Goal: Information Seeking & Learning: Learn about a topic

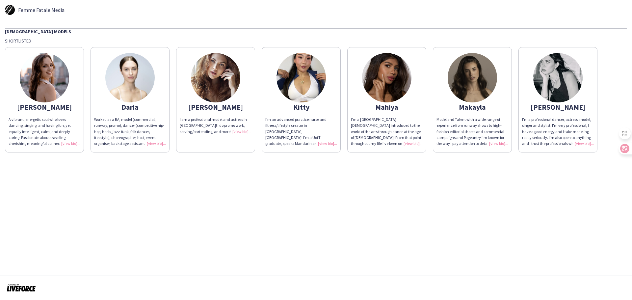
drag, startPoint x: 66, startPoint y: 144, endPoint x: 225, endPoint y: 198, distance: 167.8
click at [225, 198] on app-share-pages "Femme Fatale Media [DEMOGRAPHIC_DATA] Models Shortlisted [PERSON_NAME] A vibran…" at bounding box center [316, 150] width 632 height 300
click at [503, 195] on app-share-pages "Femme Fatale Media [DEMOGRAPHIC_DATA] Models Shortlisted [PERSON_NAME] A vibran…" at bounding box center [316, 150] width 632 height 300
drag, startPoint x: 71, startPoint y: 141, endPoint x: 319, endPoint y: 187, distance: 252.5
click at [319, 187] on app-share-pages "Femme Fatale Media [DEMOGRAPHIC_DATA] Models Shortlisted [PERSON_NAME] A vibran…" at bounding box center [316, 150] width 632 height 300
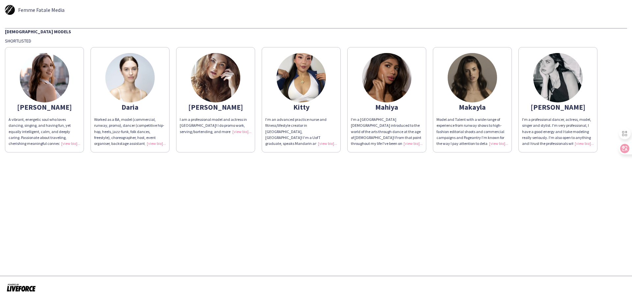
click at [69, 142] on div "A vibrant, energetic soul who loves dancing, singing, and having fun, yet equal…" at bounding box center [45, 132] width 72 height 30
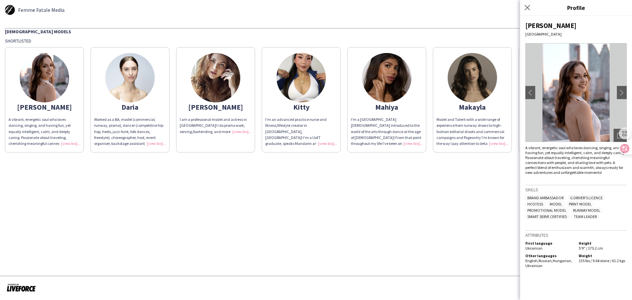
click at [257, 220] on app-share-pages "Femme Fatale Media [DEMOGRAPHIC_DATA] Models Shortlisted [PERSON_NAME] A vibran…" at bounding box center [316, 150] width 632 height 300
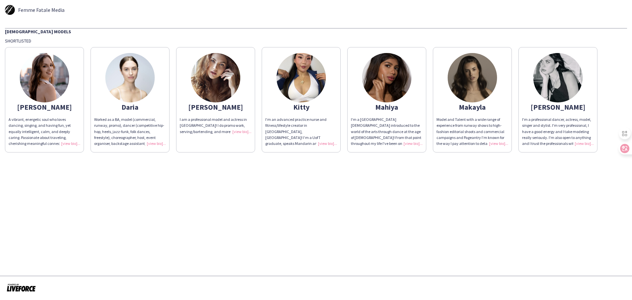
click at [154, 142] on div "Worked as a BA, model (commercial, runway, promo), dancer (competitive hip-hop,…" at bounding box center [130, 132] width 72 height 30
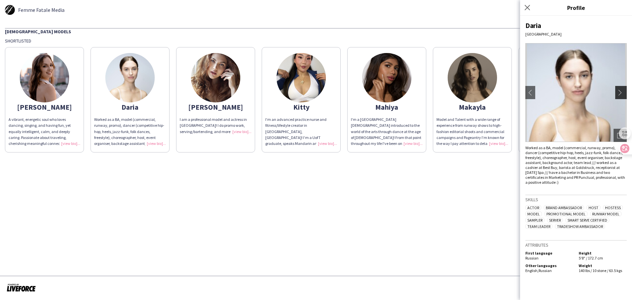
click at [624, 89] on button "chevron-right" at bounding box center [621, 92] width 13 height 13
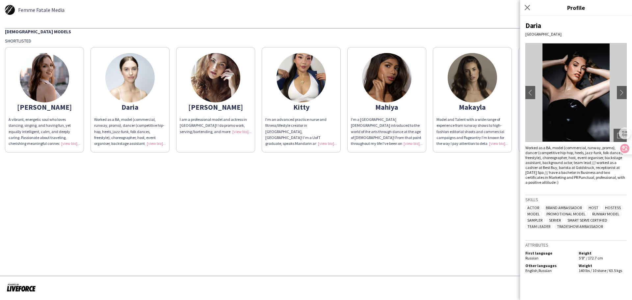
click at [427, 181] on app-share-pages "Femme Fatale Media [DEMOGRAPHIC_DATA] Models Shortlisted [PERSON_NAME] A vibran…" at bounding box center [316, 150] width 632 height 300
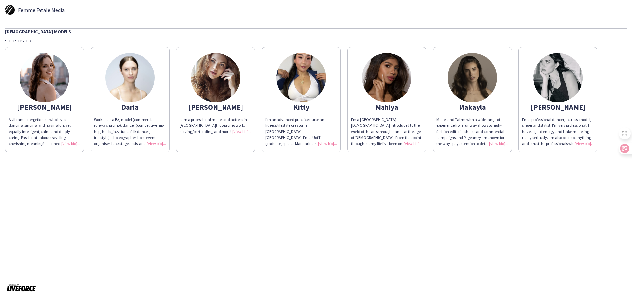
click at [239, 129] on div "I am a professional model and actress in [GEOGRAPHIC_DATA]! I do promo work, se…" at bounding box center [216, 126] width 72 height 18
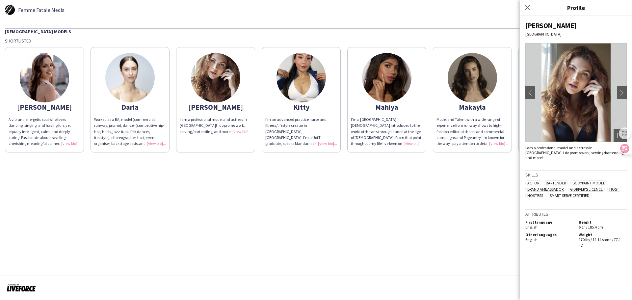
click at [392, 191] on app-share-pages "Femme Fatale Media [DEMOGRAPHIC_DATA] Models Shortlisted [PERSON_NAME] A vibran…" at bounding box center [316, 150] width 632 height 300
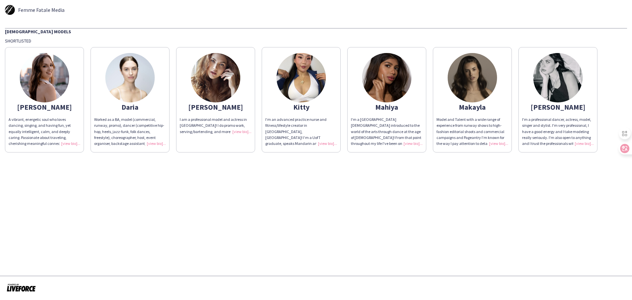
click at [316, 80] on img at bounding box center [301, 77] width 49 height 49
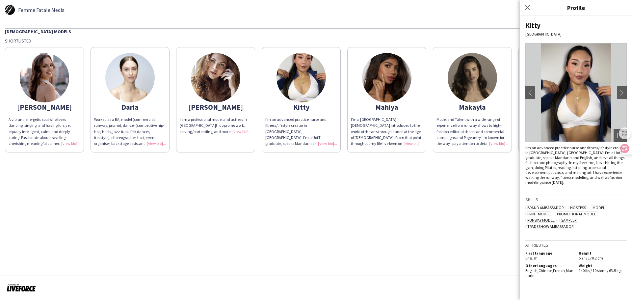
click at [460, 196] on app-share-pages "Femme Fatale Media [DEMOGRAPHIC_DATA] Models Shortlisted [PERSON_NAME] A vibran…" at bounding box center [316, 150] width 632 height 300
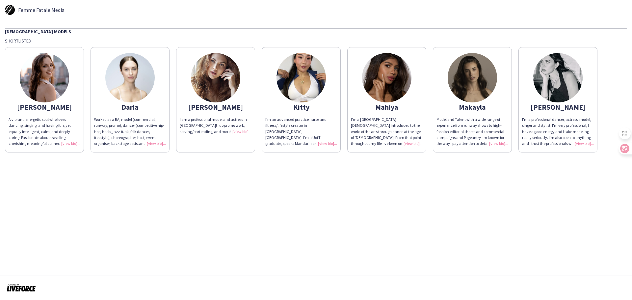
click at [393, 72] on img at bounding box center [386, 77] width 49 height 49
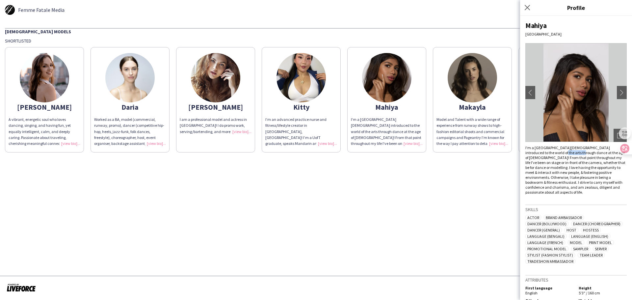
drag, startPoint x: 545, startPoint y: 152, endPoint x: 564, endPoint y: 152, distance: 19.1
click at [564, 152] on div "I'm a [GEOGRAPHIC_DATA][DEMOGRAPHIC_DATA] introduced to the world of the arts t…" at bounding box center [575, 169] width 101 height 49
click at [592, 180] on div "I'm a [GEOGRAPHIC_DATA][DEMOGRAPHIC_DATA] introduced to the world of the arts t…" at bounding box center [575, 169] width 101 height 49
drag, startPoint x: 569, startPoint y: 165, endPoint x: 585, endPoint y: 170, distance: 16.1
click at [585, 170] on div "I'm a [GEOGRAPHIC_DATA][DEMOGRAPHIC_DATA] introduced to the world of the arts t…" at bounding box center [575, 169] width 101 height 49
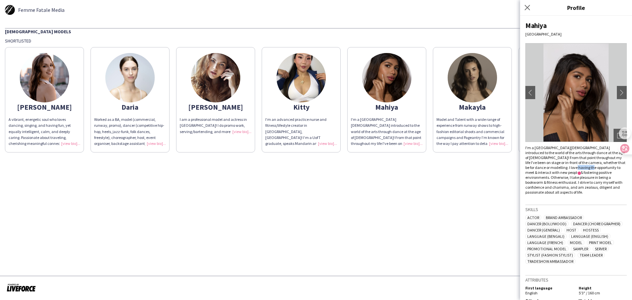
scroll to position [10, 0]
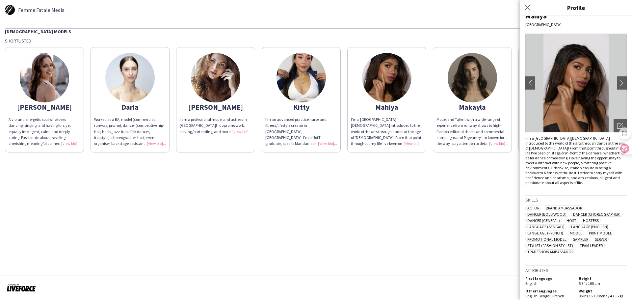
click at [452, 175] on app-share-pages "Femme Fatale Media [DEMOGRAPHIC_DATA] Models Shortlisted [PERSON_NAME] A vibran…" at bounding box center [316, 150] width 632 height 300
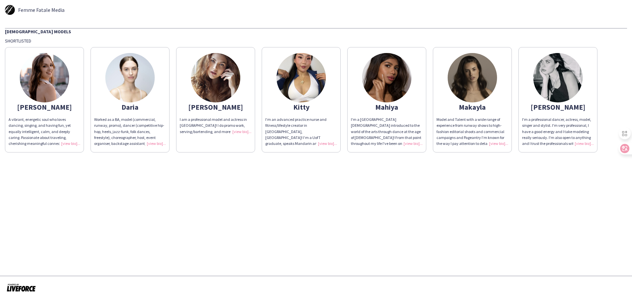
click at [474, 74] on img at bounding box center [472, 77] width 49 height 49
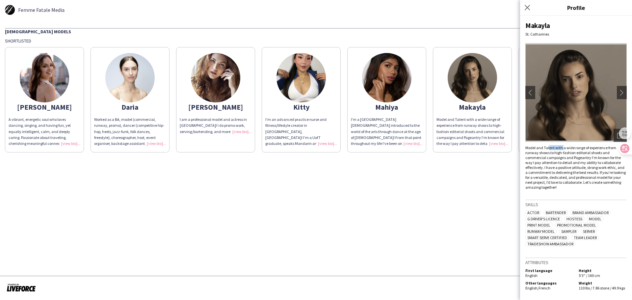
drag, startPoint x: 548, startPoint y: 146, endPoint x: 562, endPoint y: 147, distance: 14.5
click at [562, 147] on div "Model and Talent with a wide range of experience from runway shows to high-fash…" at bounding box center [575, 167] width 101 height 44
click at [536, 156] on div "Model and Talent with a wide range of experience from runway shows to high-fash…" at bounding box center [575, 167] width 101 height 44
drag, startPoint x: 537, startPoint y: 152, endPoint x: 546, endPoint y: 152, distance: 9.2
click at [546, 152] on div "Model and Talent with a wide range of experience from runway shows to high-fash…" at bounding box center [575, 167] width 101 height 44
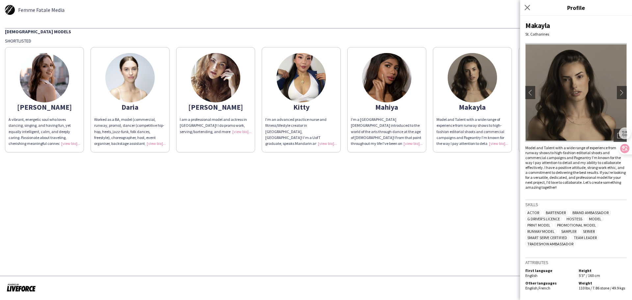
click at [554, 158] on div "Model and Talent with a wide range of experience from runway shows to high-fash…" at bounding box center [575, 167] width 101 height 44
click at [484, 209] on app-share-pages "Femme Fatale Media [DEMOGRAPHIC_DATA] Models Shortlisted [PERSON_NAME] A vibran…" at bounding box center [316, 150] width 632 height 300
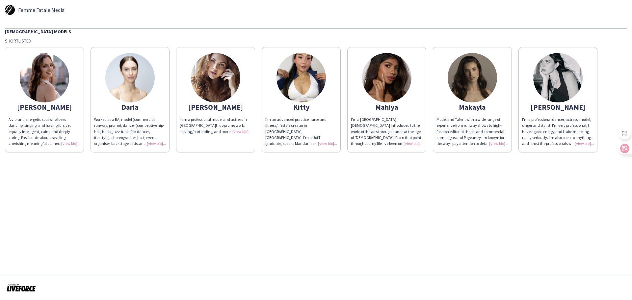
click at [555, 89] on img at bounding box center [557, 77] width 49 height 49
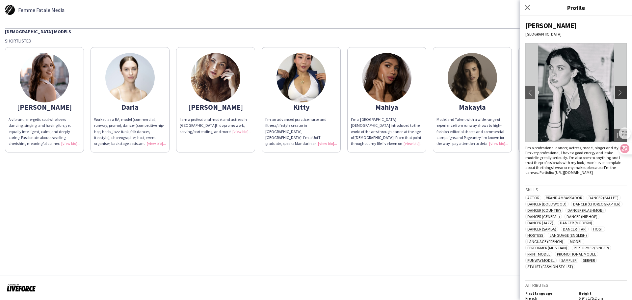
click at [621, 89] on button "chevron-right" at bounding box center [621, 92] width 13 height 13
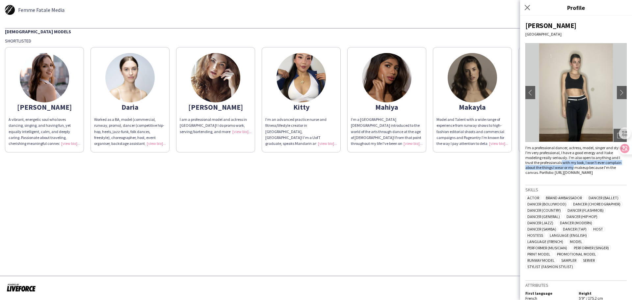
drag, startPoint x: 571, startPoint y: 160, endPoint x: 589, endPoint y: 165, distance: 18.9
click at [589, 165] on div "I'm a professional dancer, actress, model, singer and stylist. I'm very profess…" at bounding box center [575, 160] width 101 height 30
click at [568, 175] on div "I'm a professional dancer, actress, model, singer and stylist. I'm very profess…" at bounding box center [575, 160] width 101 height 30
click at [616, 89] on button "chevron-right" at bounding box center [621, 92] width 13 height 13
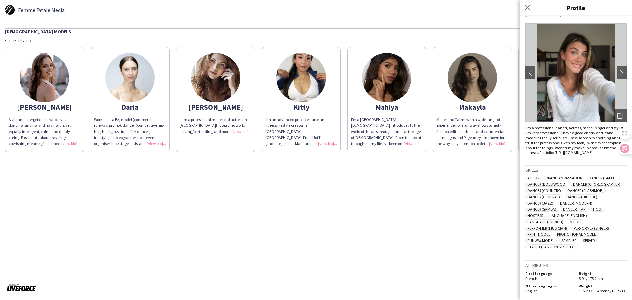
scroll to position [30, 0]
click at [429, 203] on app-share-pages "Femme Fatale Media [DEMOGRAPHIC_DATA] Models Shortlisted [PERSON_NAME] A vibran…" at bounding box center [316, 150] width 632 height 300
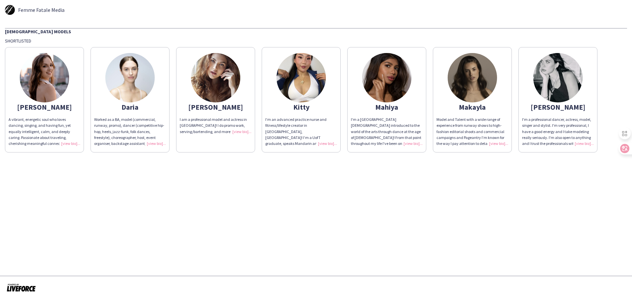
click at [478, 87] on img at bounding box center [472, 77] width 49 height 49
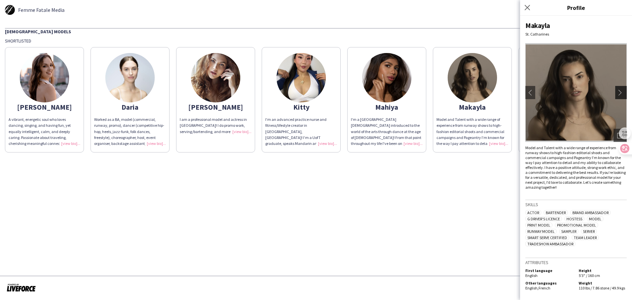
click at [621, 91] on app-icon "chevron-right" at bounding box center [621, 93] width 9 height 6
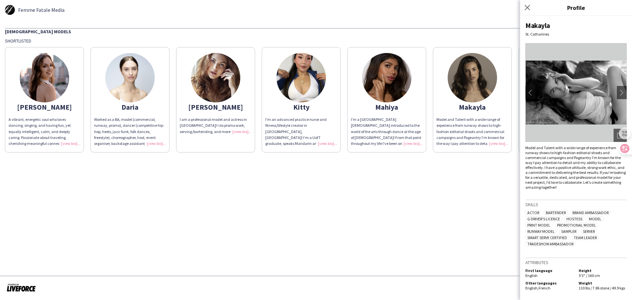
click at [476, 214] on app-share-pages "Femme Fatale Media [DEMOGRAPHIC_DATA] Models Shortlisted [PERSON_NAME] A vibran…" at bounding box center [316, 150] width 632 height 300
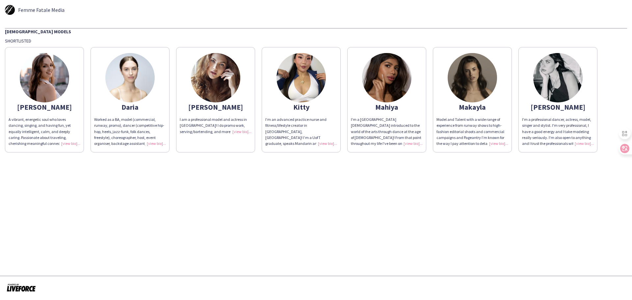
drag, startPoint x: 475, startPoint y: 207, endPoint x: 462, endPoint y: 202, distance: 13.9
click at [475, 207] on app-share-pages "Femme Fatale Media [DEMOGRAPHIC_DATA] Models Shortlisted [PERSON_NAME] A vibran…" at bounding box center [316, 150] width 632 height 300
click at [398, 93] on img at bounding box center [386, 77] width 49 height 49
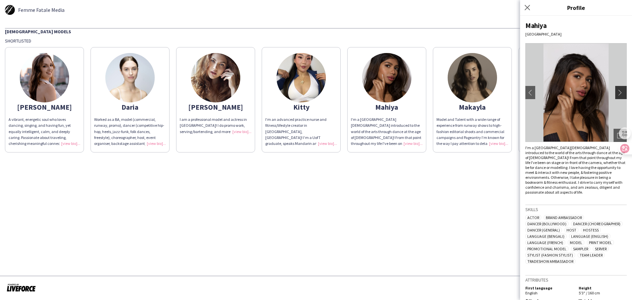
click at [619, 94] on app-icon "chevron-right" at bounding box center [621, 93] width 9 height 6
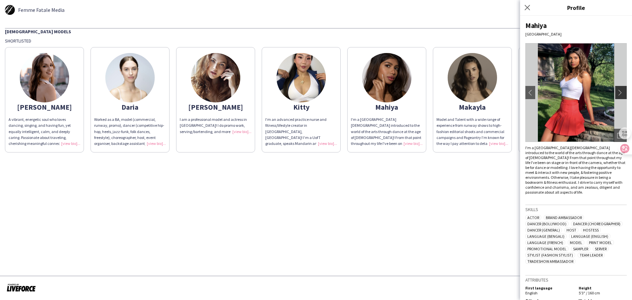
click at [618, 93] on app-icon "chevron-right" at bounding box center [621, 93] width 9 height 6
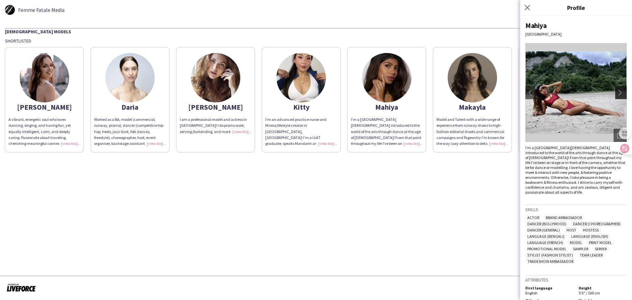
click at [617, 92] on app-icon "chevron-right" at bounding box center [621, 93] width 9 height 6
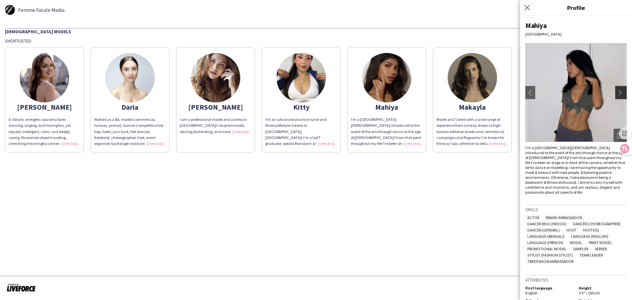
click at [618, 88] on button "chevron-right" at bounding box center [621, 92] width 13 height 13
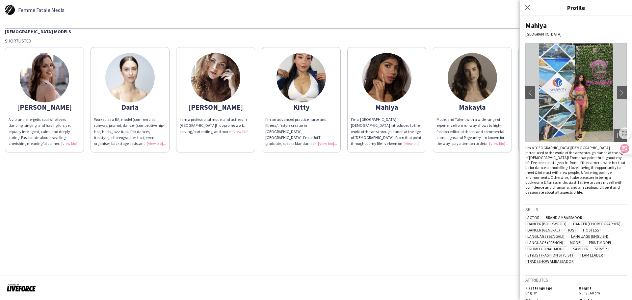
click at [419, 224] on app-share-pages "Femme Fatale Media [DEMOGRAPHIC_DATA] Models Shortlisted [PERSON_NAME] A vibran…" at bounding box center [316, 150] width 632 height 300
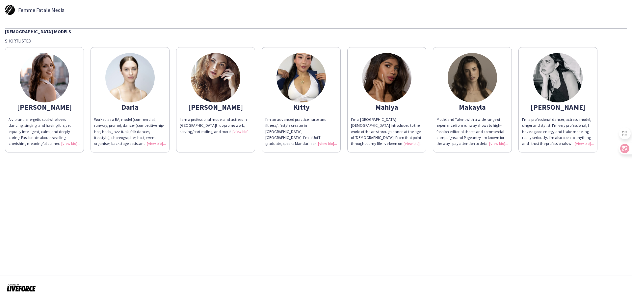
click at [555, 83] on img at bounding box center [557, 77] width 49 height 49
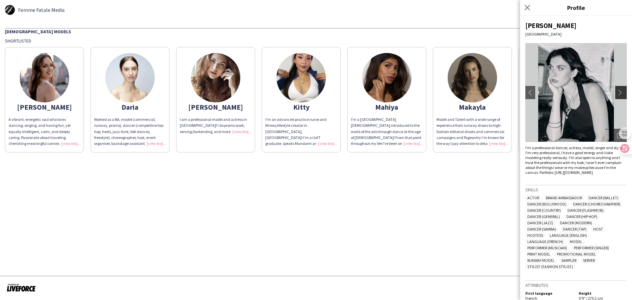
click at [618, 92] on app-icon "chevron-right" at bounding box center [621, 93] width 9 height 6
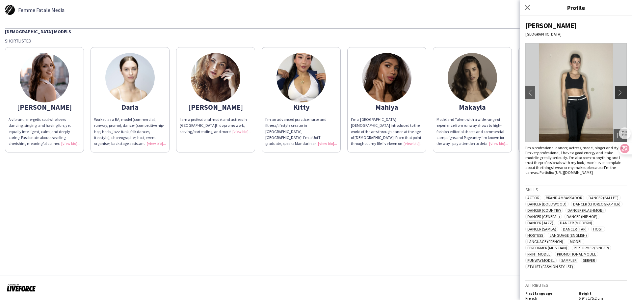
click at [618, 92] on app-icon "chevron-right" at bounding box center [621, 93] width 9 height 6
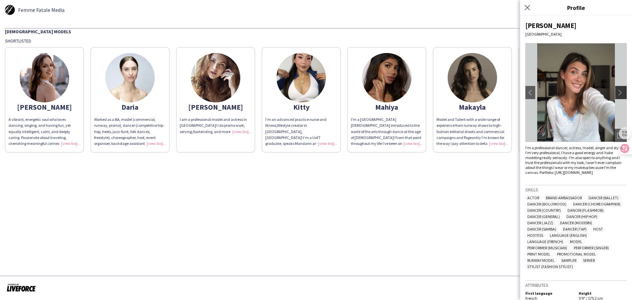
click at [618, 92] on app-icon "chevron-right" at bounding box center [621, 93] width 9 height 6
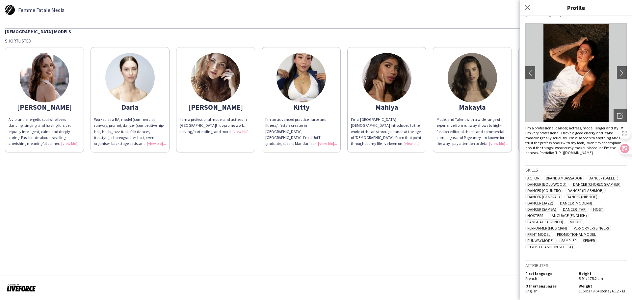
click at [456, 222] on app-share-pages "Femme Fatale Media [DEMOGRAPHIC_DATA] Models Shortlisted [PERSON_NAME] A vibran…" at bounding box center [316, 150] width 632 height 300
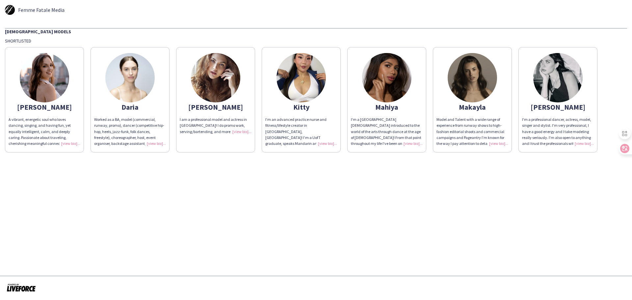
click at [483, 79] on img at bounding box center [472, 77] width 49 height 49
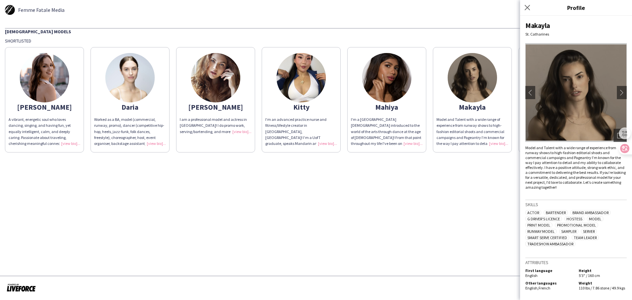
click at [501, 207] on app-share-pages "Femme Fatale Media [DEMOGRAPHIC_DATA] Models Shortlisted [PERSON_NAME] A vibran…" at bounding box center [316, 150] width 632 height 300
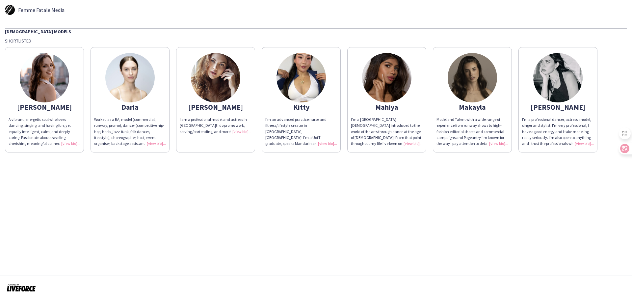
click at [380, 68] on img at bounding box center [386, 77] width 49 height 49
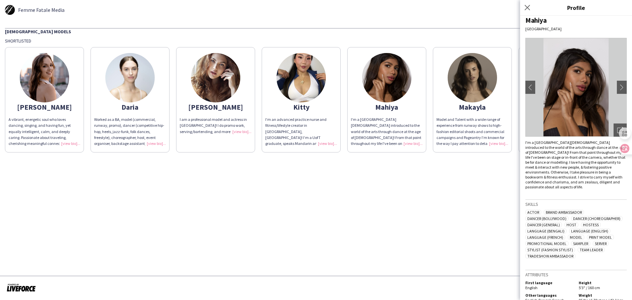
scroll to position [10, 0]
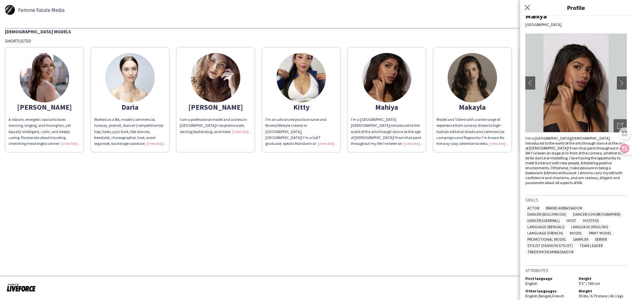
click at [117, 70] on img at bounding box center [129, 77] width 49 height 49
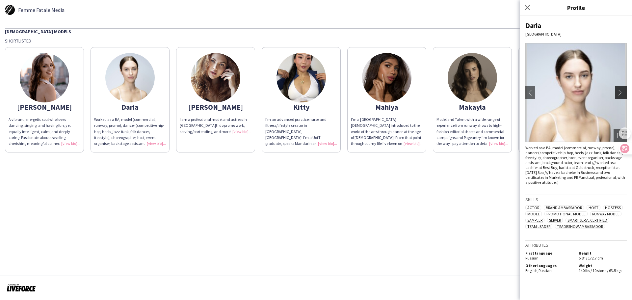
click at [622, 88] on button "chevron-right" at bounding box center [621, 92] width 13 height 13
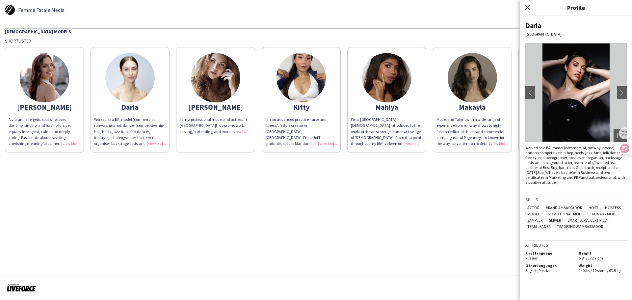
click at [464, 189] on app-share-pages "Femme Fatale Media [DEMOGRAPHIC_DATA] Models Shortlisted [PERSON_NAME] A vibran…" at bounding box center [316, 150] width 632 height 300
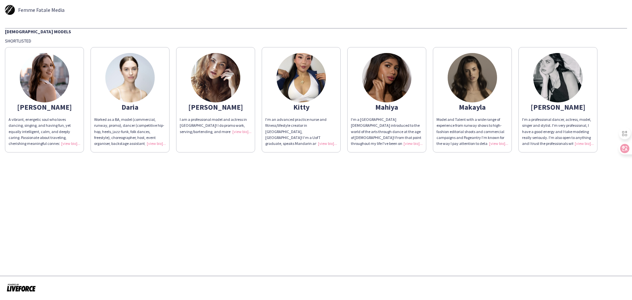
click at [482, 73] on img at bounding box center [472, 77] width 49 height 49
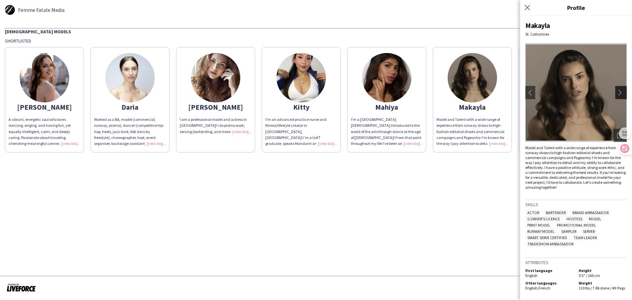
click at [621, 94] on app-icon "chevron-right" at bounding box center [621, 93] width 9 height 6
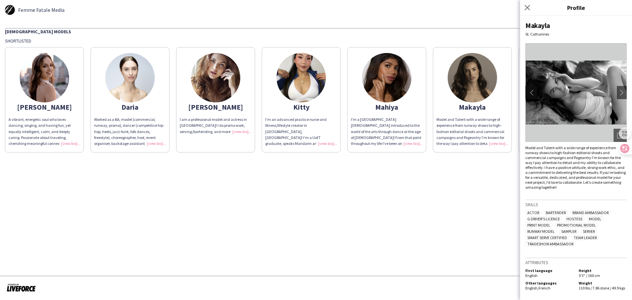
click at [532, 90] on app-icon "chevron-left" at bounding box center [530, 93] width 9 height 6
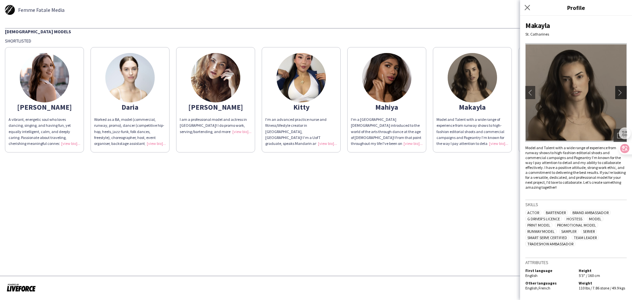
click at [623, 89] on button "chevron-right" at bounding box center [621, 92] width 13 height 13
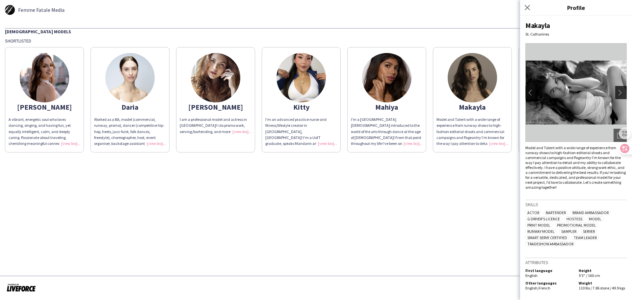
click at [623, 89] on button "chevron-right" at bounding box center [621, 92] width 13 height 13
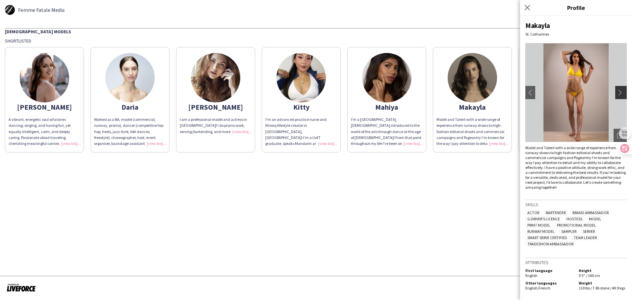
click at [620, 90] on app-icon "chevron-right" at bounding box center [621, 93] width 9 height 6
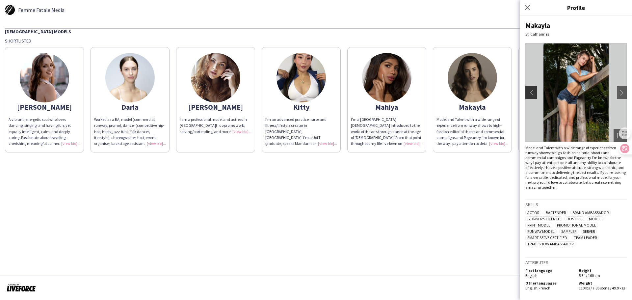
click at [534, 90] on app-icon "chevron-left" at bounding box center [530, 93] width 9 height 6
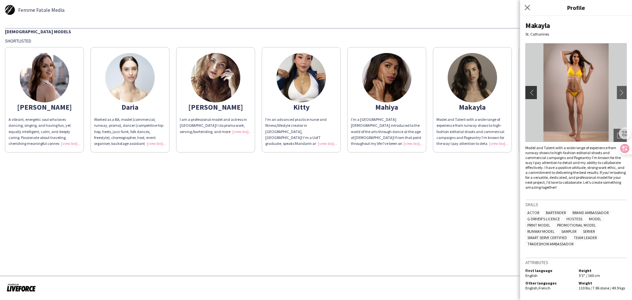
click at [528, 88] on button "chevron-left" at bounding box center [530, 92] width 13 height 13
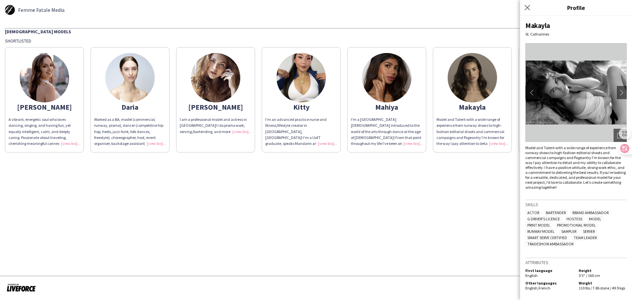
click at [528, 88] on button "chevron-left" at bounding box center [530, 92] width 13 height 13
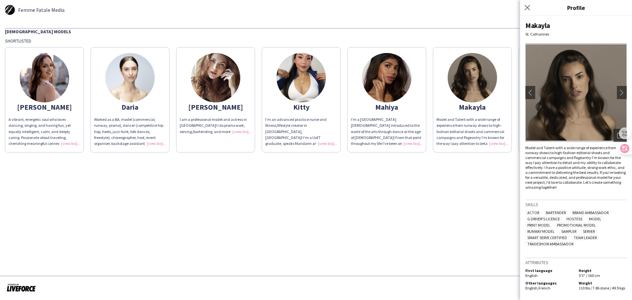
click at [435, 195] on app-share-pages "Femme Fatale Media [DEMOGRAPHIC_DATA] Models Shortlisted [PERSON_NAME] A vibran…" at bounding box center [316, 150] width 632 height 300
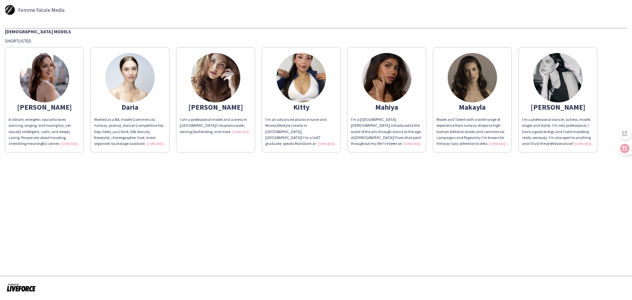
click at [557, 83] on img at bounding box center [557, 77] width 49 height 49
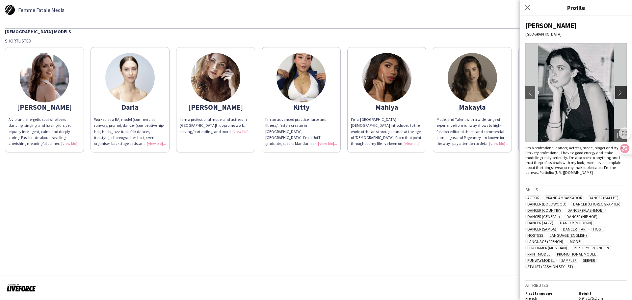
click at [615, 89] on button "chevron-right" at bounding box center [621, 92] width 13 height 13
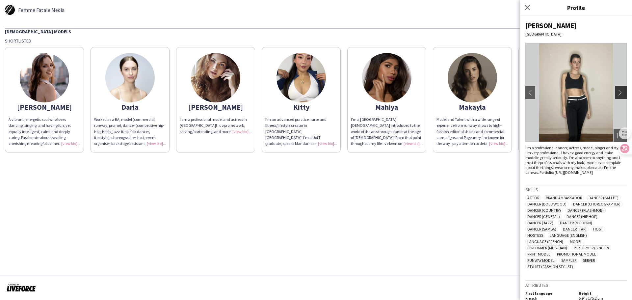
click at [615, 89] on button "chevron-right" at bounding box center [621, 92] width 13 height 13
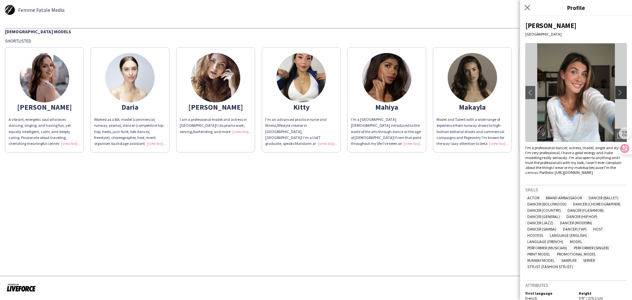
click at [615, 89] on button "chevron-right" at bounding box center [621, 92] width 13 height 13
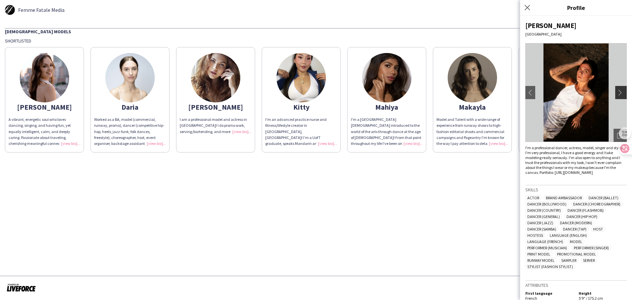
click at [615, 89] on button "chevron-right" at bounding box center [621, 92] width 13 height 13
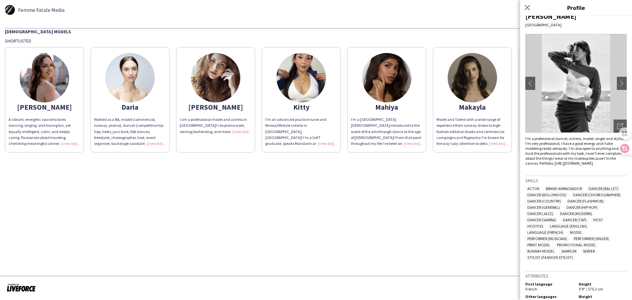
scroll to position [0, 0]
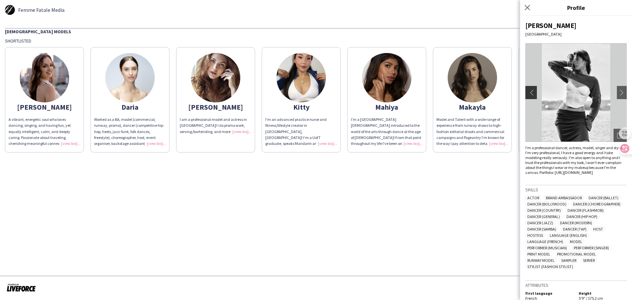
click at [531, 90] on app-icon "chevron-left" at bounding box center [530, 93] width 9 height 6
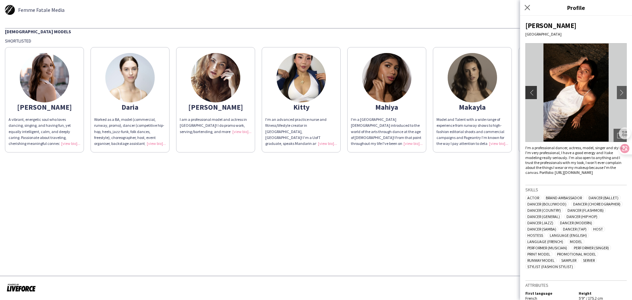
click at [531, 90] on app-icon "chevron-left" at bounding box center [530, 93] width 9 height 6
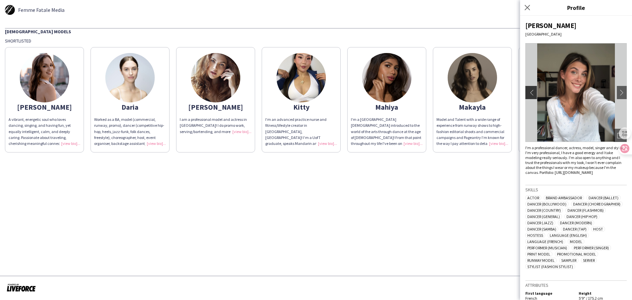
click at [531, 90] on app-icon "chevron-left" at bounding box center [530, 93] width 9 height 6
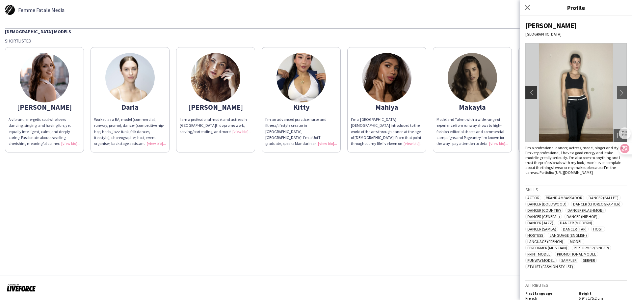
click at [531, 90] on app-icon "chevron-left" at bounding box center [530, 93] width 9 height 6
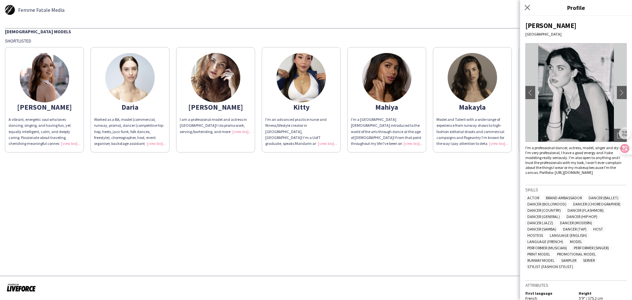
drag, startPoint x: 469, startPoint y: 7, endPoint x: 465, endPoint y: 9, distance: 4.4
click at [469, 7] on div "Femme Fatale Media" at bounding box center [316, 10] width 622 height 10
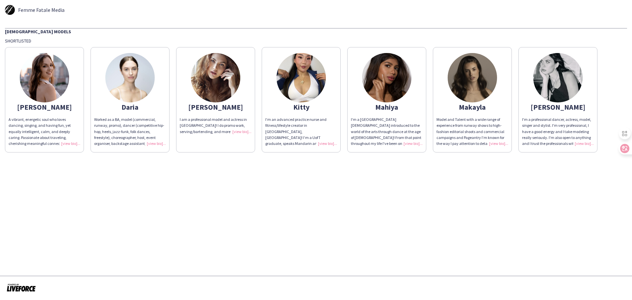
click at [585, 143] on div "I'm a professional dancer, actress, model, singer and stylist. I'm very profess…" at bounding box center [558, 132] width 72 height 30
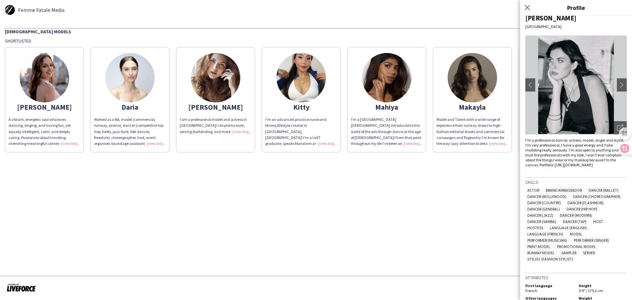
scroll to position [30, 0]
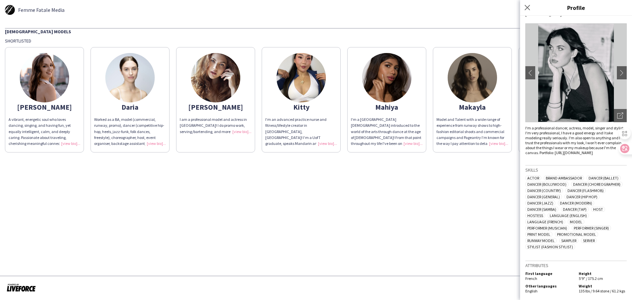
click at [447, 192] on app-share-pages "Femme Fatale Media [DEMOGRAPHIC_DATA] Models Shortlisted [PERSON_NAME] A vibran…" at bounding box center [316, 150] width 632 height 300
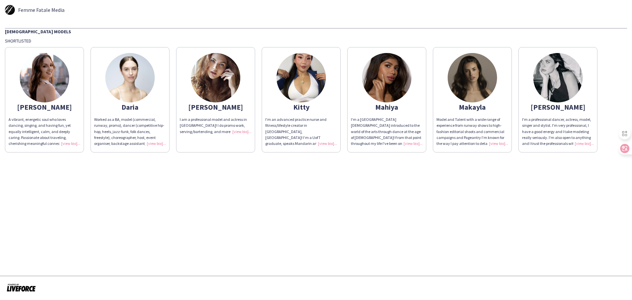
click at [444, 198] on app-share-pages "Femme Fatale Media [DEMOGRAPHIC_DATA] Models Shortlisted [PERSON_NAME] A vibran…" at bounding box center [316, 150] width 632 height 300
drag, startPoint x: 575, startPoint y: 106, endPoint x: 542, endPoint y: 108, distance: 33.3
click at [542, 108] on div "[PERSON_NAME]" at bounding box center [558, 107] width 72 height 6
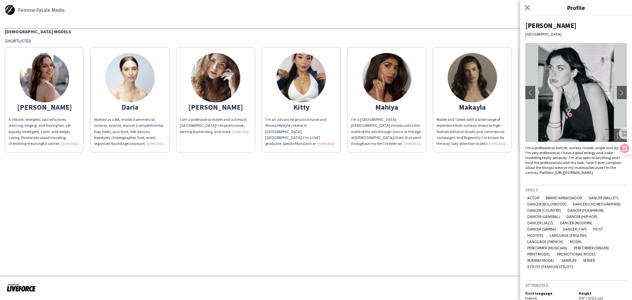
click at [498, 190] on app-share-pages "Femme Fatale Media [DEMOGRAPHIC_DATA] Models Shortlisted [PERSON_NAME] A vibran…" at bounding box center [316, 150] width 632 height 300
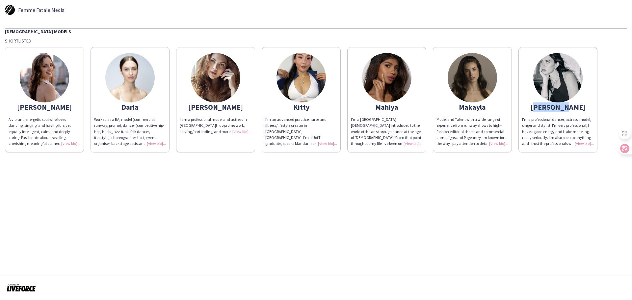
drag, startPoint x: 537, startPoint y: 109, endPoint x: 570, endPoint y: 105, distance: 33.5
click at [570, 105] on div "[PERSON_NAME]" at bounding box center [558, 107] width 72 height 6
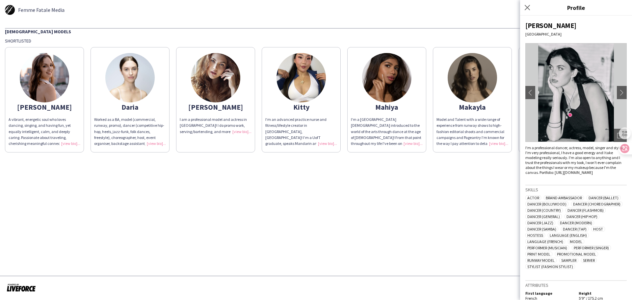
click at [539, 24] on div "[PERSON_NAME]" at bounding box center [575, 25] width 101 height 9
copy div "[PERSON_NAME]"
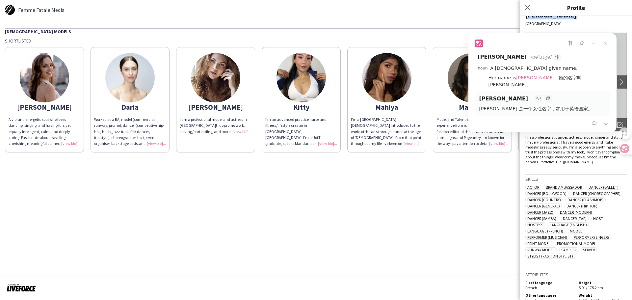
scroll to position [0, 0]
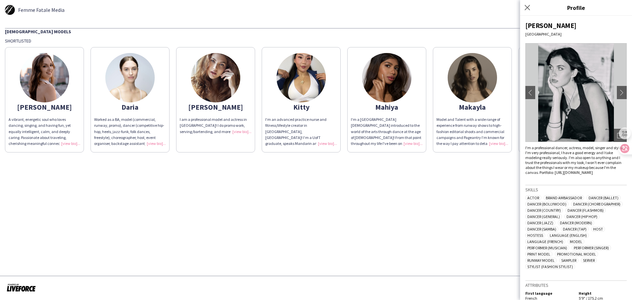
click at [583, 162] on div "I'm a professional dancer, actress, model, singer and stylist. I'm very profess…" at bounding box center [575, 160] width 101 height 30
click at [615, 89] on button "chevron-right" at bounding box center [621, 92] width 13 height 13
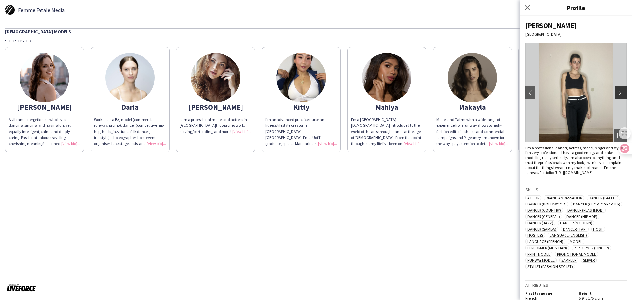
click at [615, 89] on button "chevron-right" at bounding box center [621, 92] width 13 height 13
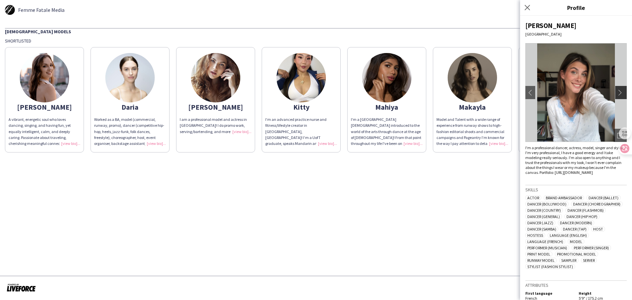
click at [615, 89] on button "chevron-right" at bounding box center [621, 92] width 13 height 13
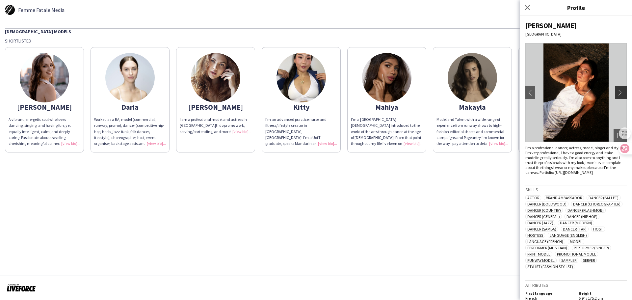
click at [615, 89] on button "chevron-right" at bounding box center [621, 92] width 13 height 13
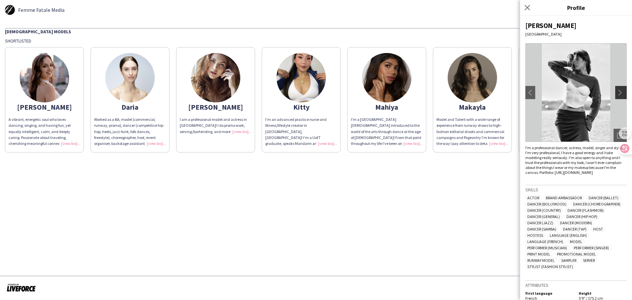
click at [615, 89] on button "chevron-right" at bounding box center [621, 92] width 13 height 13
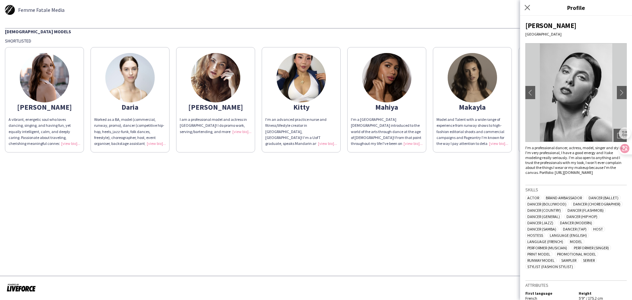
click at [134, 90] on img at bounding box center [129, 77] width 49 height 49
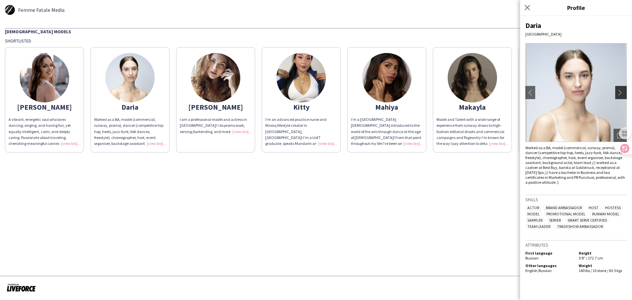
click at [621, 90] on app-icon "chevron-right" at bounding box center [621, 93] width 9 height 6
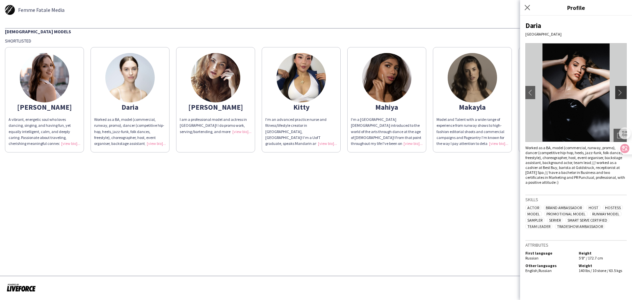
click at [621, 90] on app-icon "chevron-right" at bounding box center [621, 93] width 9 height 6
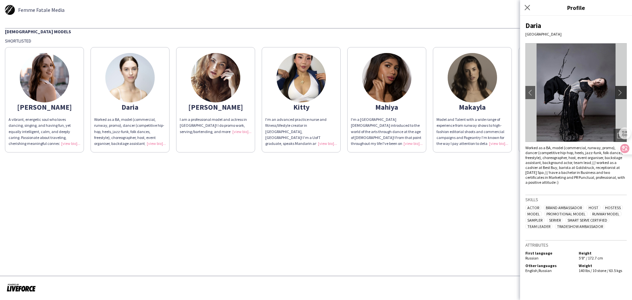
click at [621, 90] on app-icon "chevron-right" at bounding box center [621, 93] width 9 height 6
